Goal: Transaction & Acquisition: Subscribe to service/newsletter

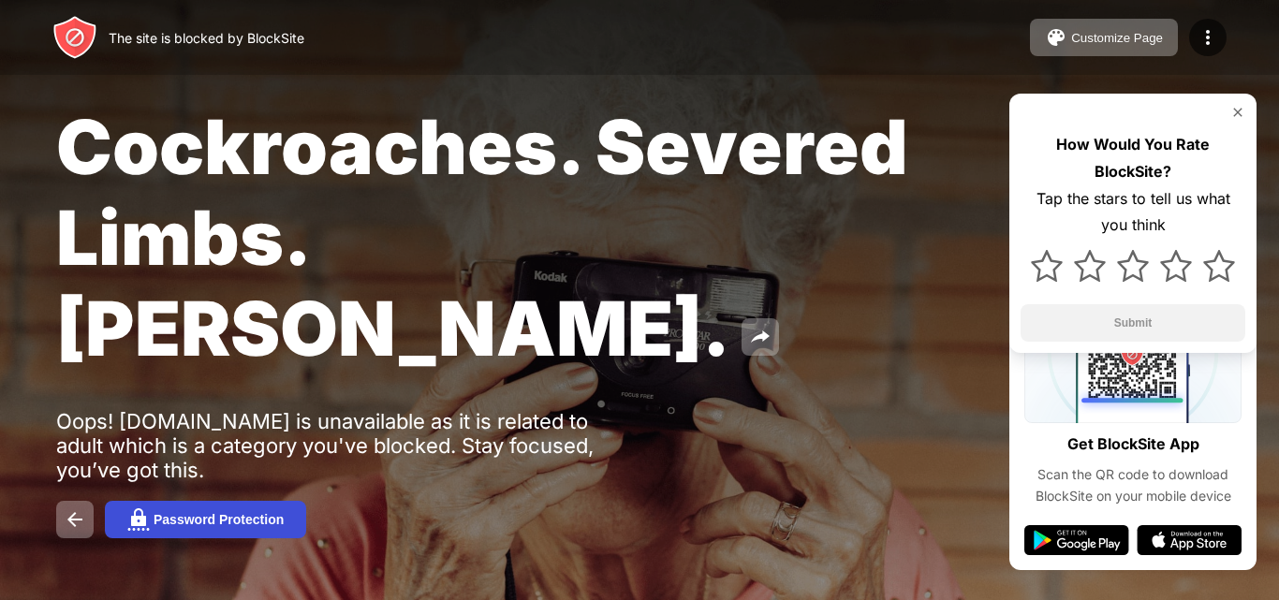
click at [222, 501] on button "Password Protection" at bounding box center [205, 519] width 201 height 37
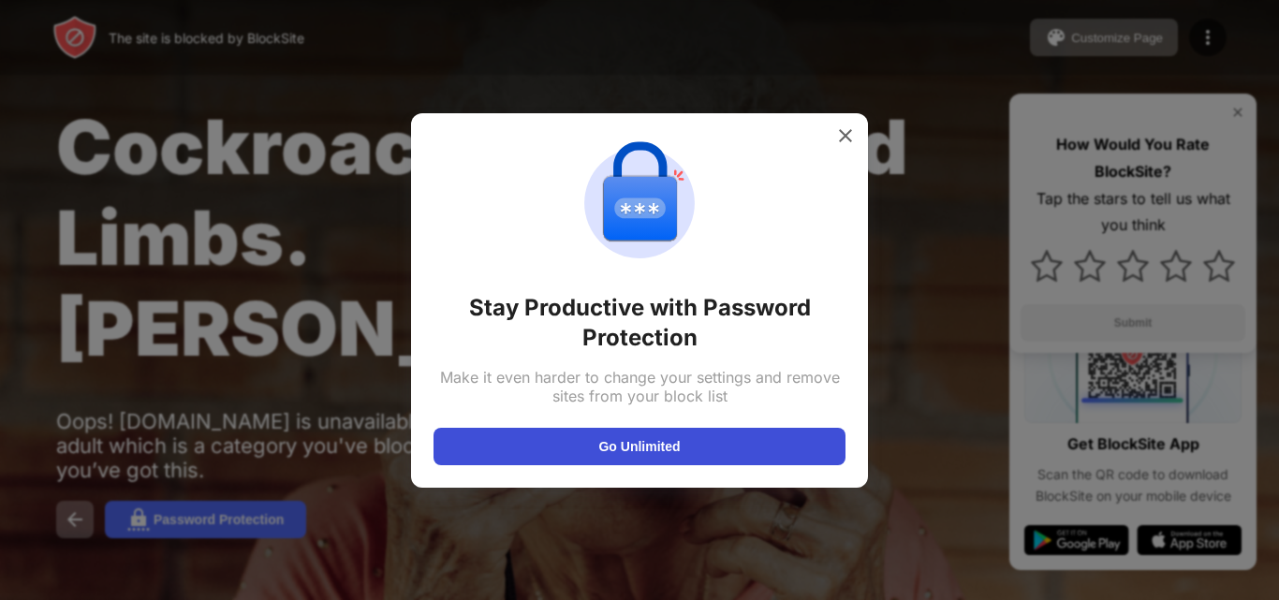
click at [613, 451] on button "Go Unlimited" at bounding box center [640, 446] width 412 height 37
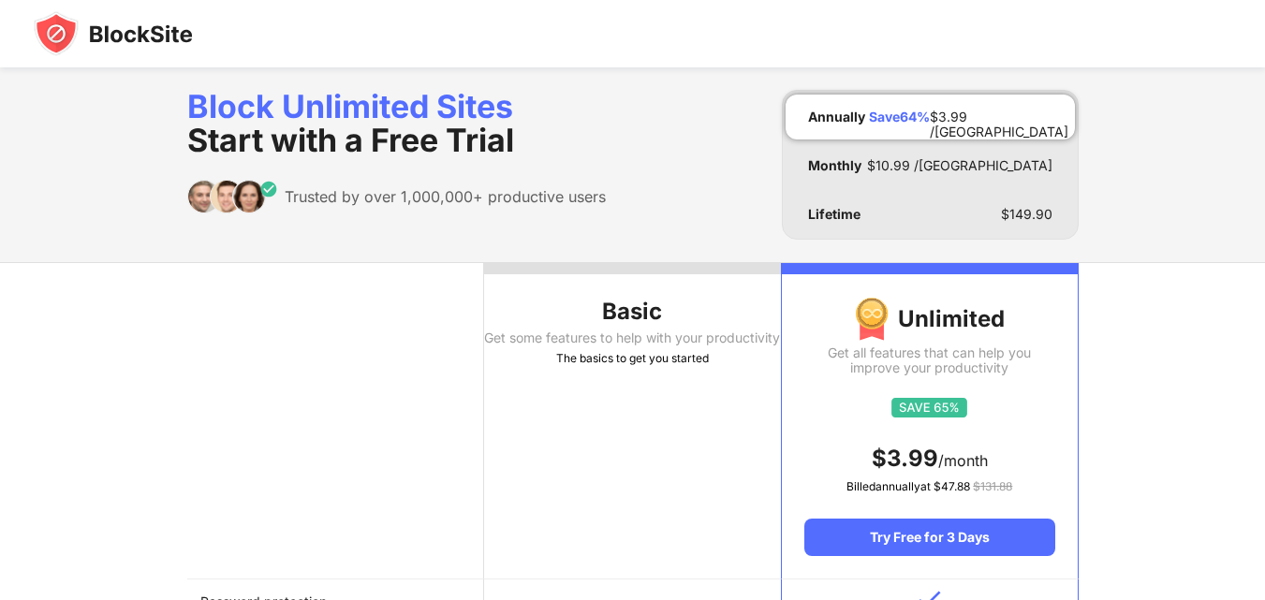
scroll to position [96, 0]
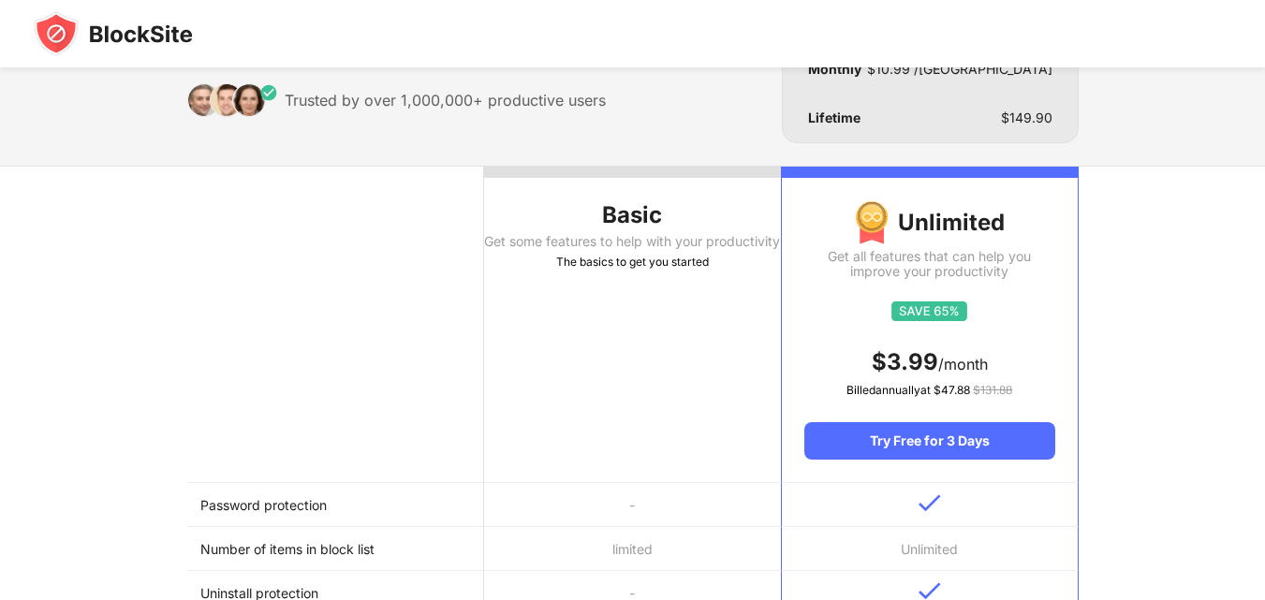
click at [908, 348] on span "$ 3.99" at bounding box center [905, 361] width 66 height 27
